Goal: Communication & Community: Share content

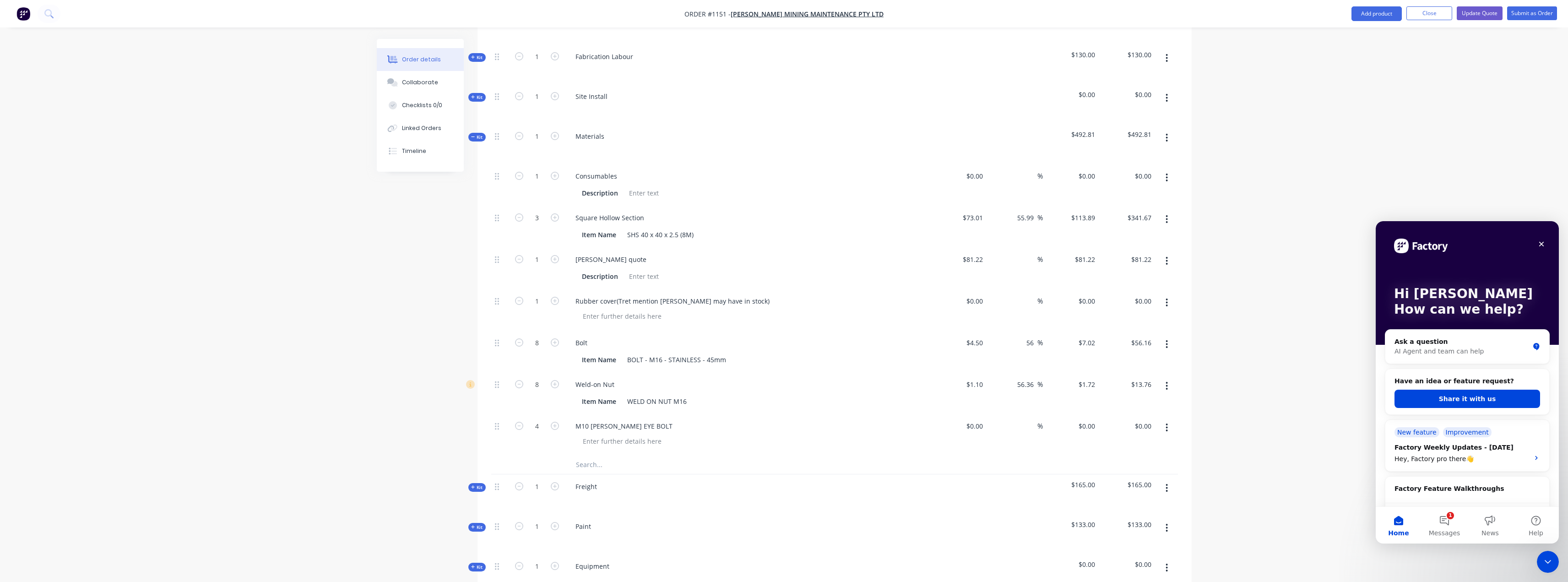
scroll to position [458, 0]
click at [413, 84] on div "Collaborate" at bounding box center [419, 83] width 36 height 9
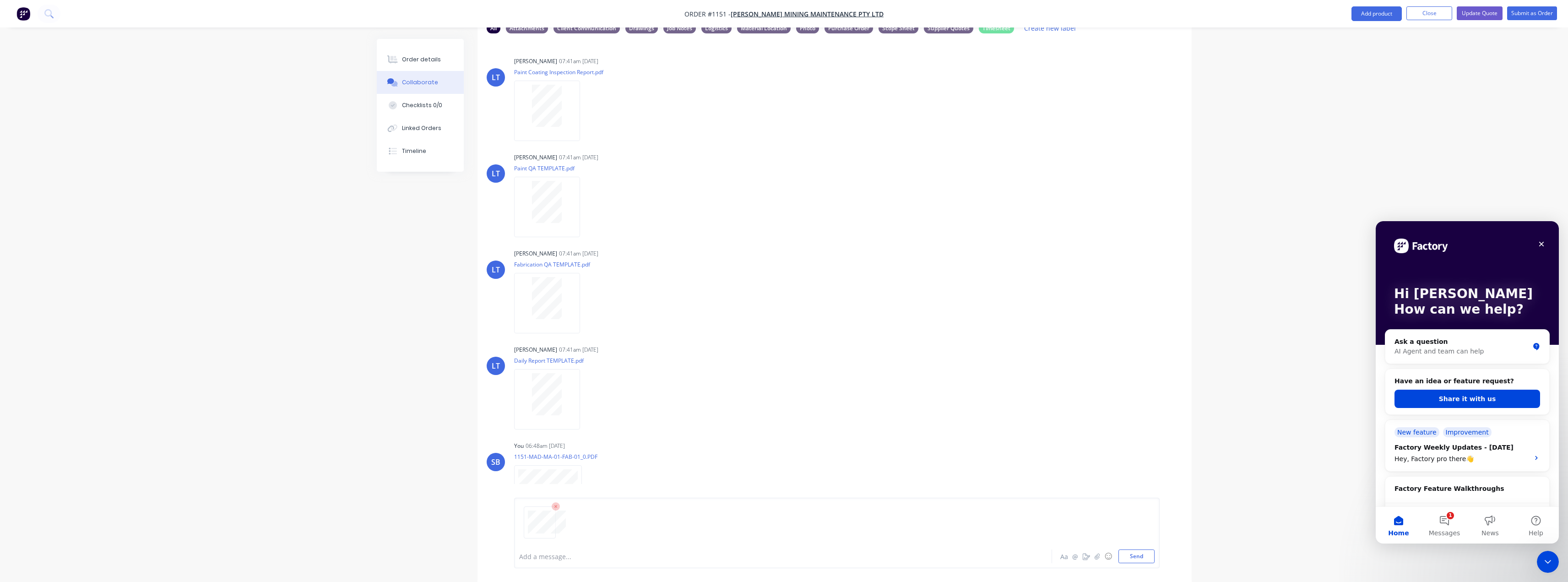
scroll to position [60, 0]
click at [1137, 555] on button "Send" at bounding box center [1136, 556] width 36 height 14
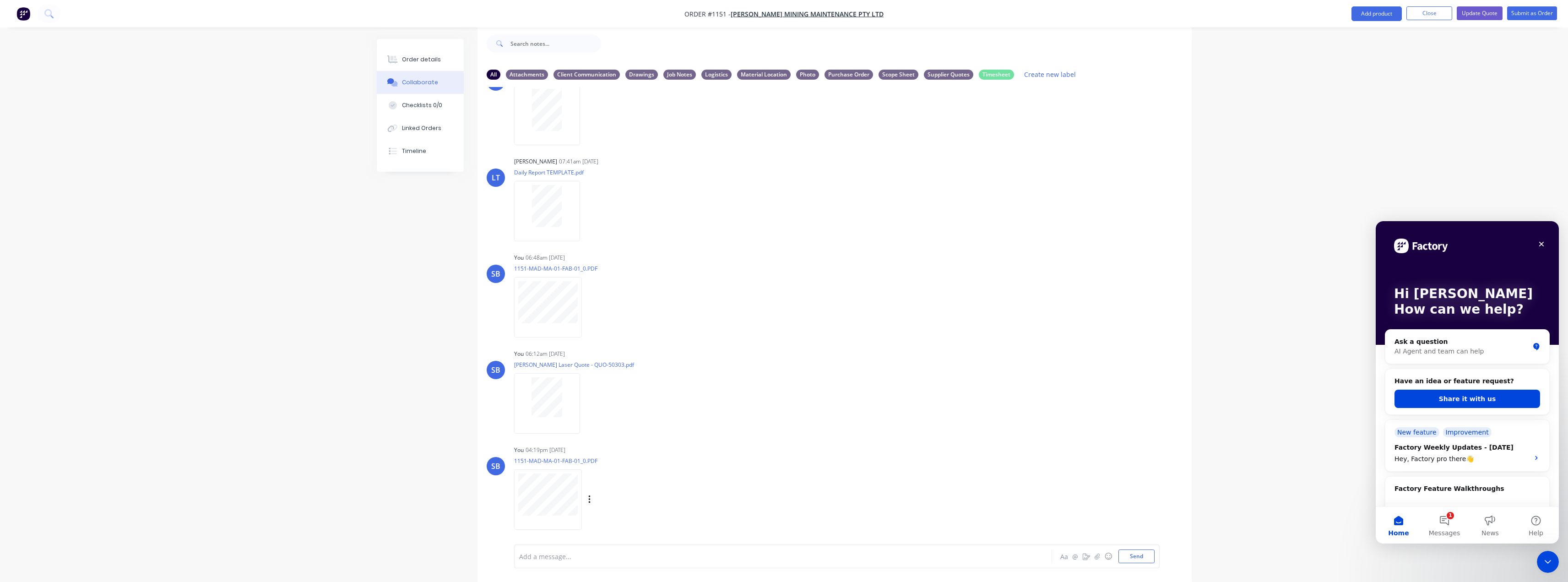
scroll to position [237, 0]
click at [592, 303] on div "Labels Download Delete" at bounding box center [637, 304] width 103 height 13
click at [586, 301] on div "Labels Download Delete" at bounding box center [637, 304] width 103 height 13
click at [589, 304] on icon "button" at bounding box center [589, 304] width 2 height 9
click at [617, 352] on button "Delete" at bounding box center [649, 349] width 103 height 21
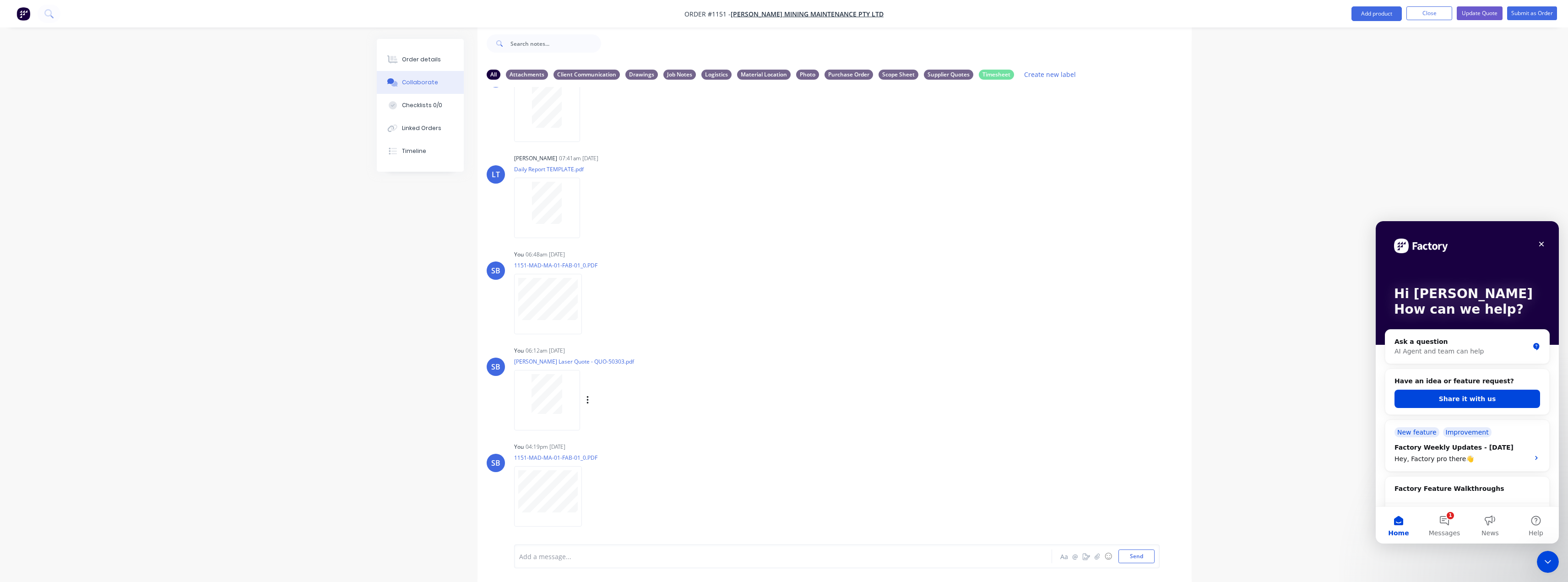
scroll to position [141, 0]
click at [593, 497] on div "Labels Download Delete" at bounding box center [637, 497] width 103 height 13
click at [589, 496] on icon "button" at bounding box center [589, 497] width 2 height 9
click at [667, 482] on button "Labels" at bounding box center [649, 477] width 103 height 21
click at [721, 514] on div "Drawings" at bounding box center [711, 516] width 32 height 10
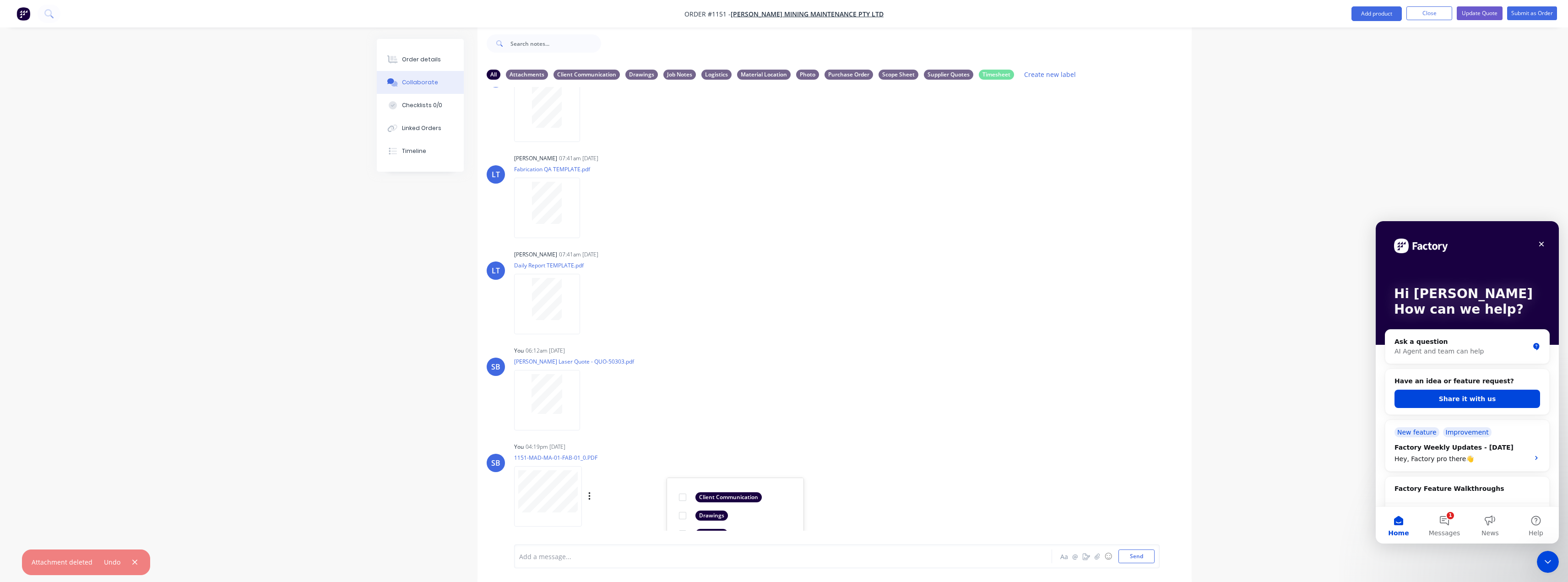
scroll to position [35, 0]
click at [982, 429] on div "LT [PERSON_NAME] 07:41am [DATE] Paint Coating Inspection Report.pdf Labels Down…" at bounding box center [834, 309] width 714 height 444
